Goal: Navigation & Orientation: Understand site structure

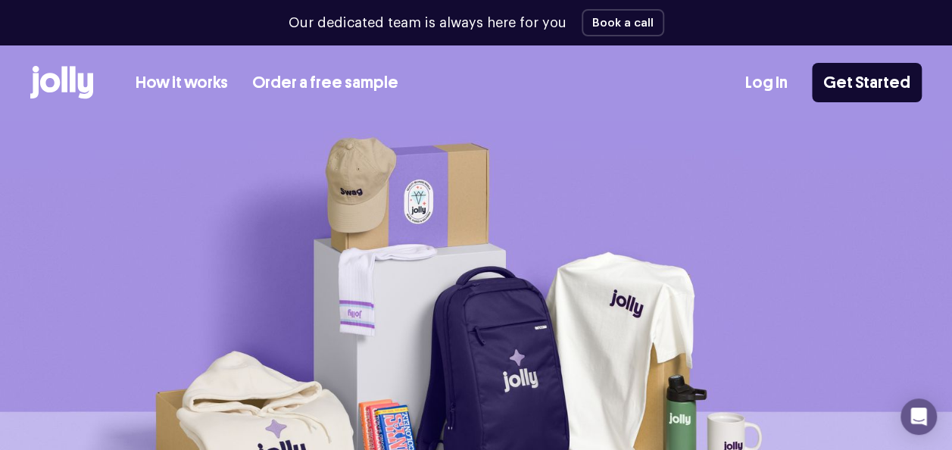
click at [768, 100] on div "Log In Get Started" at bounding box center [833, 82] width 176 height 39
click at [769, 92] on link "Log In" at bounding box center [766, 82] width 42 height 25
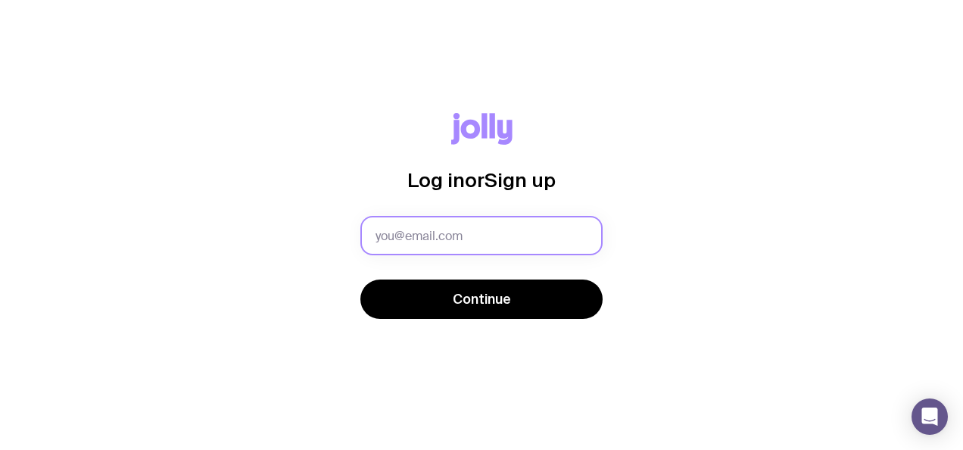
click at [477, 238] on input "text" at bounding box center [481, 235] width 242 height 39
type input "[PERSON_NAME][EMAIL_ADDRESS][PERSON_NAME][DOMAIN_NAME]"
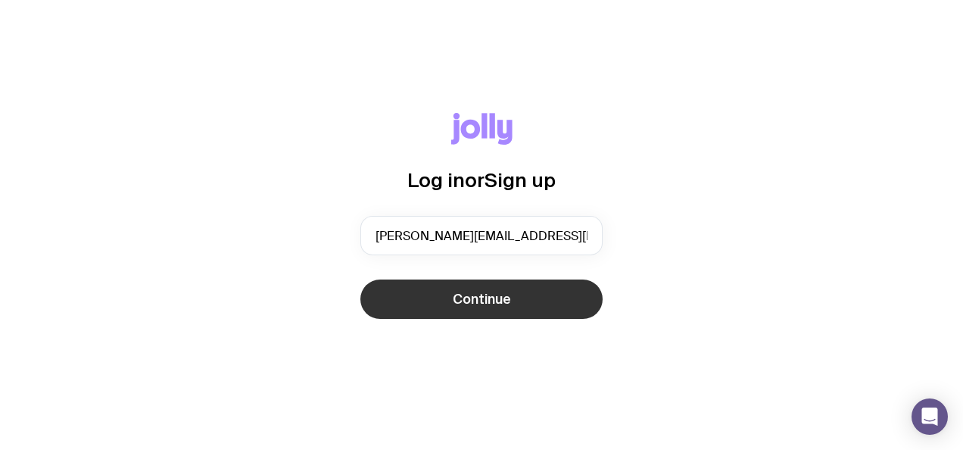
click at [485, 292] on span "Continue" at bounding box center [482, 299] width 58 height 18
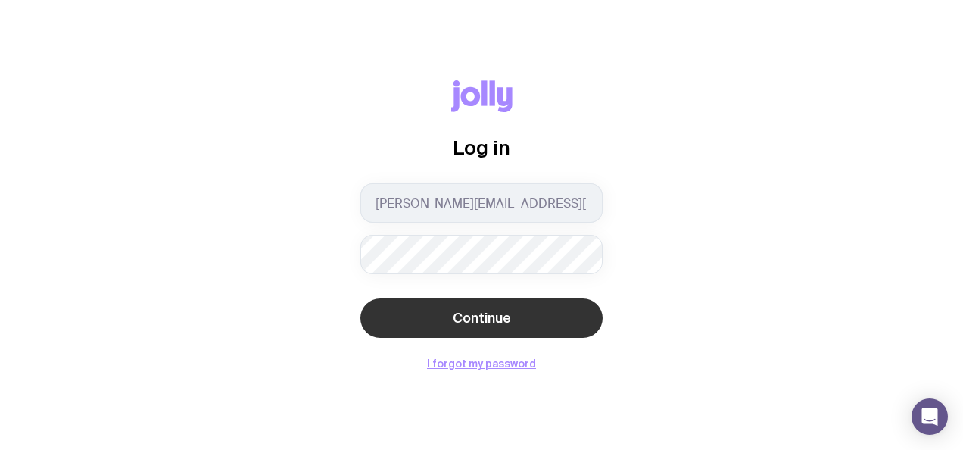
click at [512, 313] on button "Continue" at bounding box center [481, 317] width 242 height 39
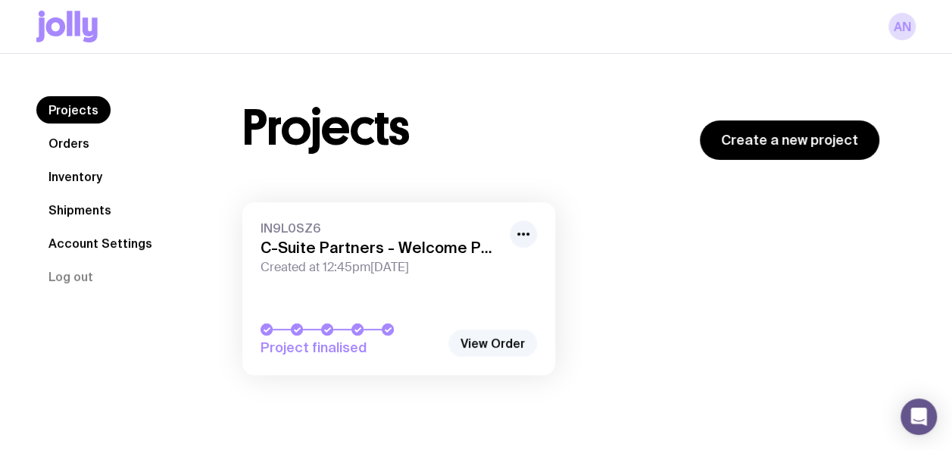
click at [489, 344] on link "View Order" at bounding box center [492, 342] width 89 height 27
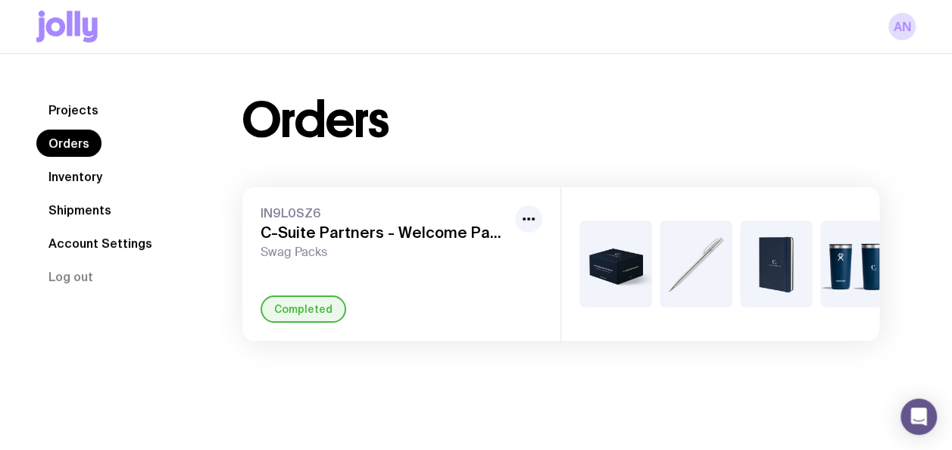
click at [76, 173] on link "Inventory" at bounding box center [75, 176] width 78 height 27
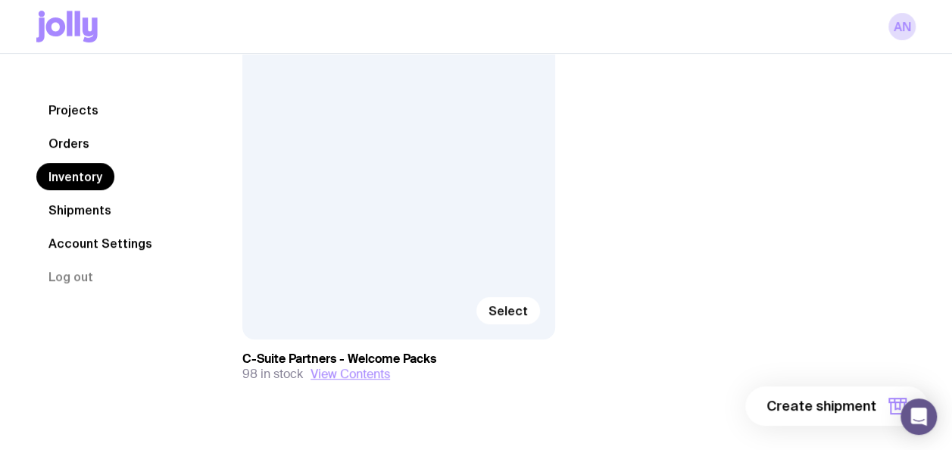
scroll to position [308, 0]
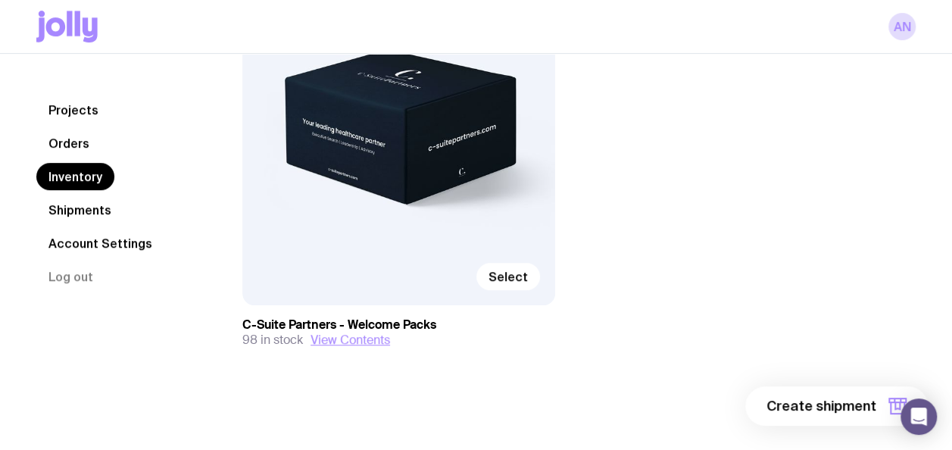
click at [85, 216] on link "Shipments" at bounding box center [79, 209] width 87 height 27
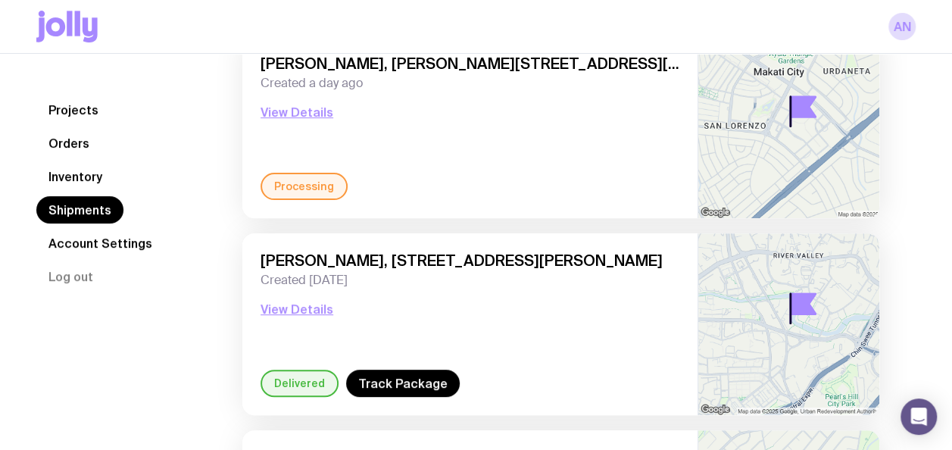
scroll to position [76, 0]
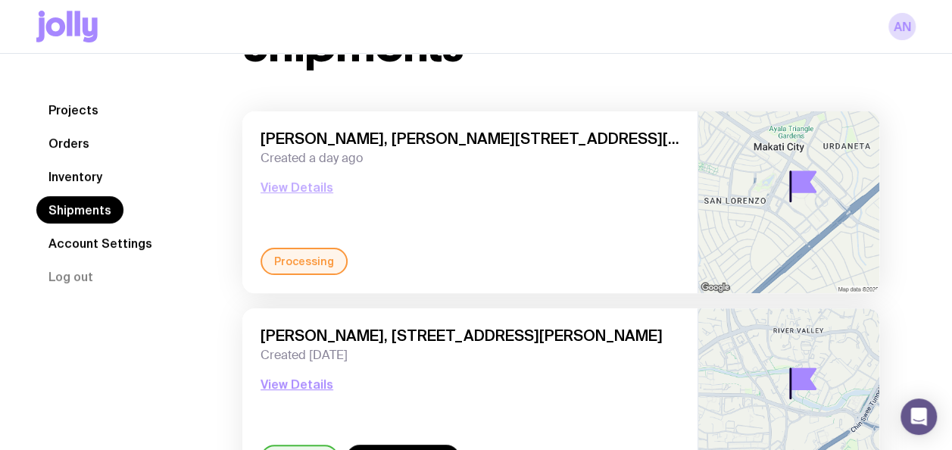
click at [298, 182] on button "View Details" at bounding box center [296, 187] width 73 height 18
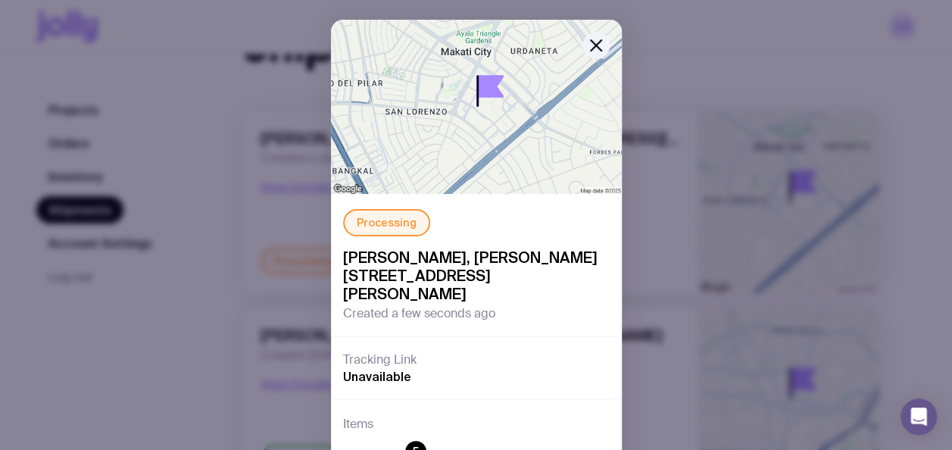
scroll to position [0, 0]
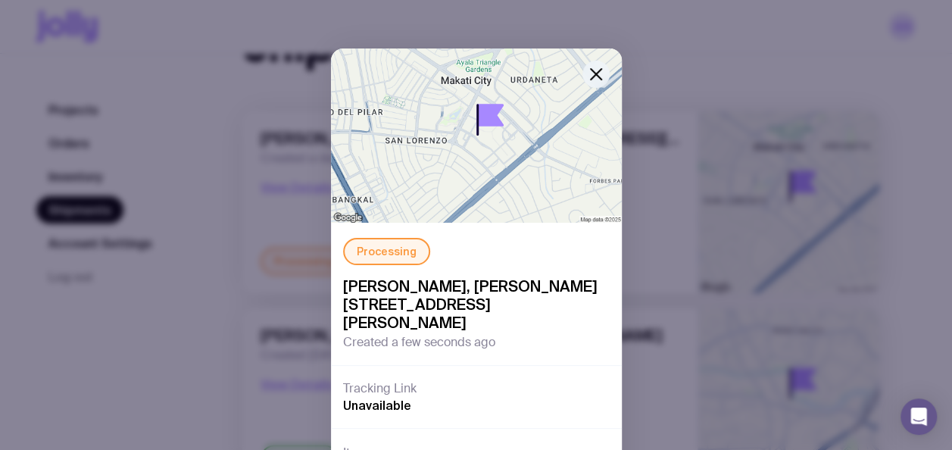
click at [595, 76] on icon "button" at bounding box center [596, 74] width 18 height 18
